Goal: Find contact information: Find contact information

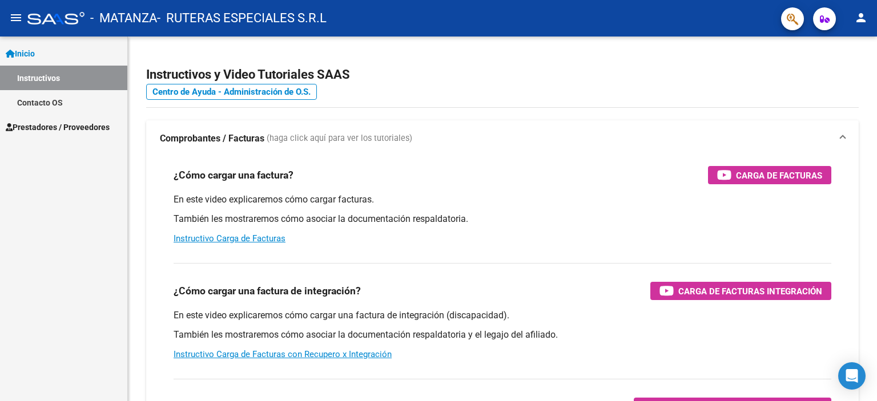
click at [46, 99] on link "Contacto OS" at bounding box center [63, 102] width 127 height 25
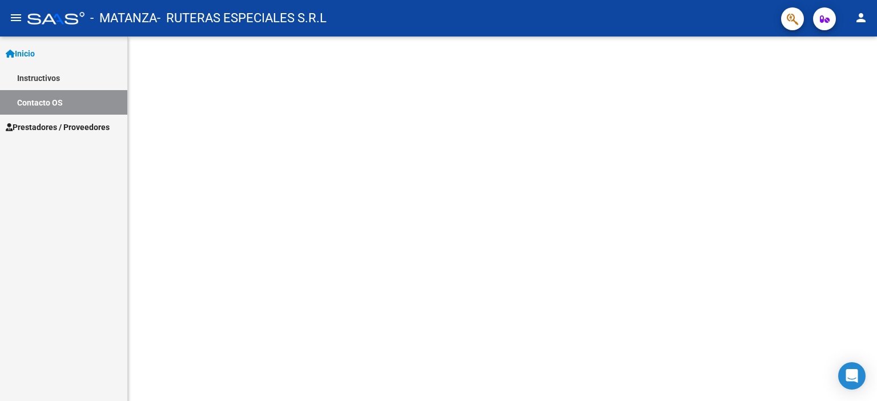
click at [52, 65] on link "Inicio" at bounding box center [63, 53] width 127 height 25
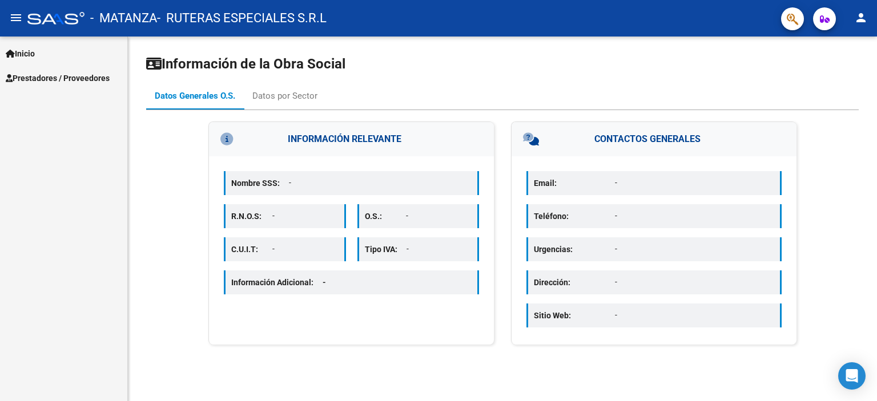
click at [52, 75] on link "Instructivos" at bounding box center [63, 78] width 127 height 25
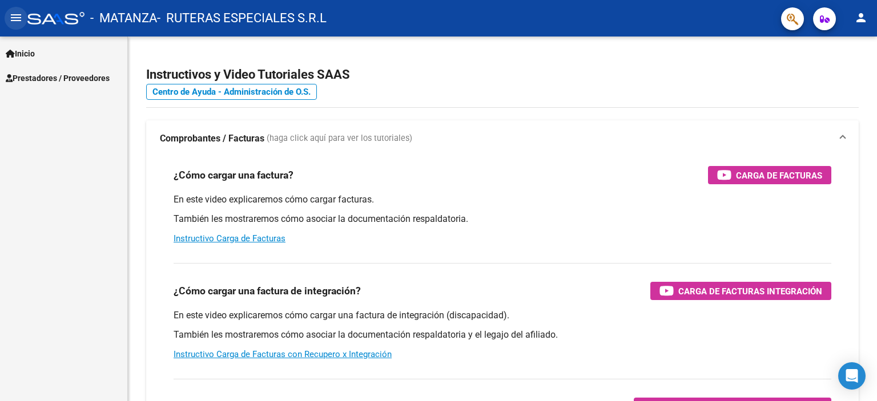
click at [15, 19] on mat-icon "menu" at bounding box center [16, 18] width 14 height 14
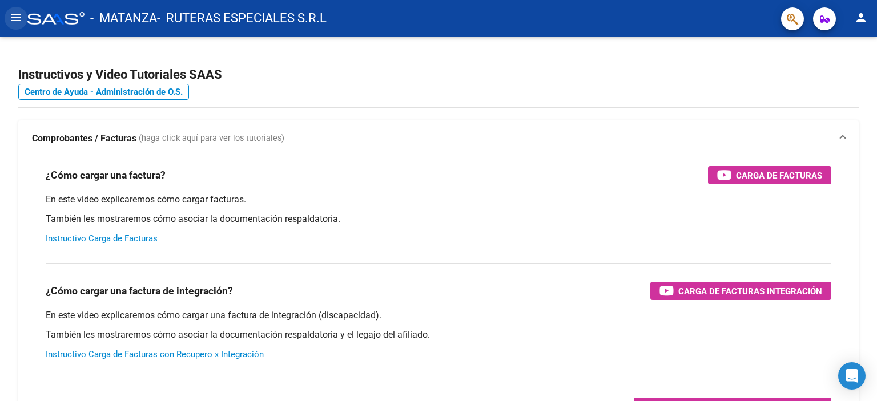
click at [14, 19] on mat-icon "menu" at bounding box center [16, 18] width 14 height 14
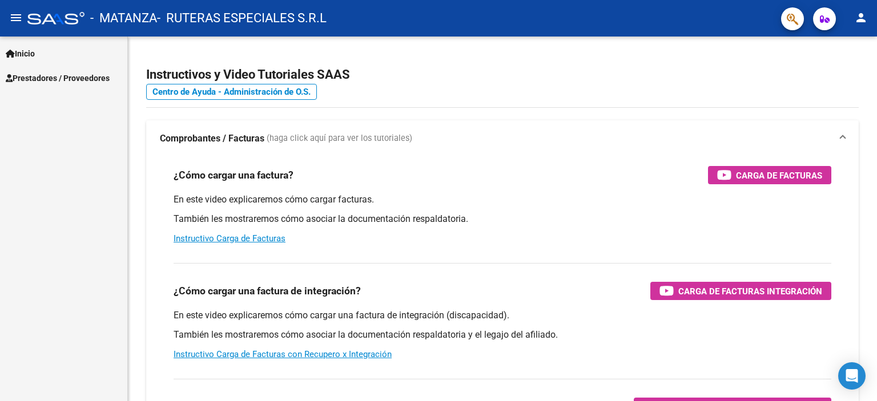
click at [34, 76] on span "Prestadores / Proveedores" at bounding box center [58, 78] width 104 height 13
